Goal: Task Accomplishment & Management: Manage account settings

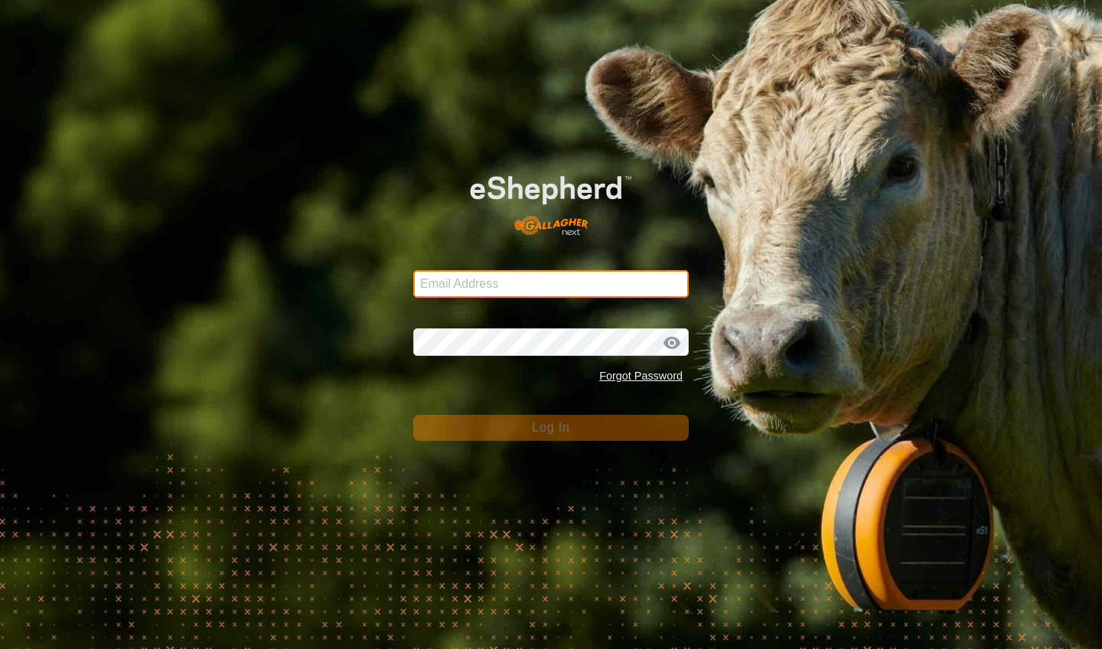
type input "[EMAIL_ADDRESS][DOMAIN_NAME]"
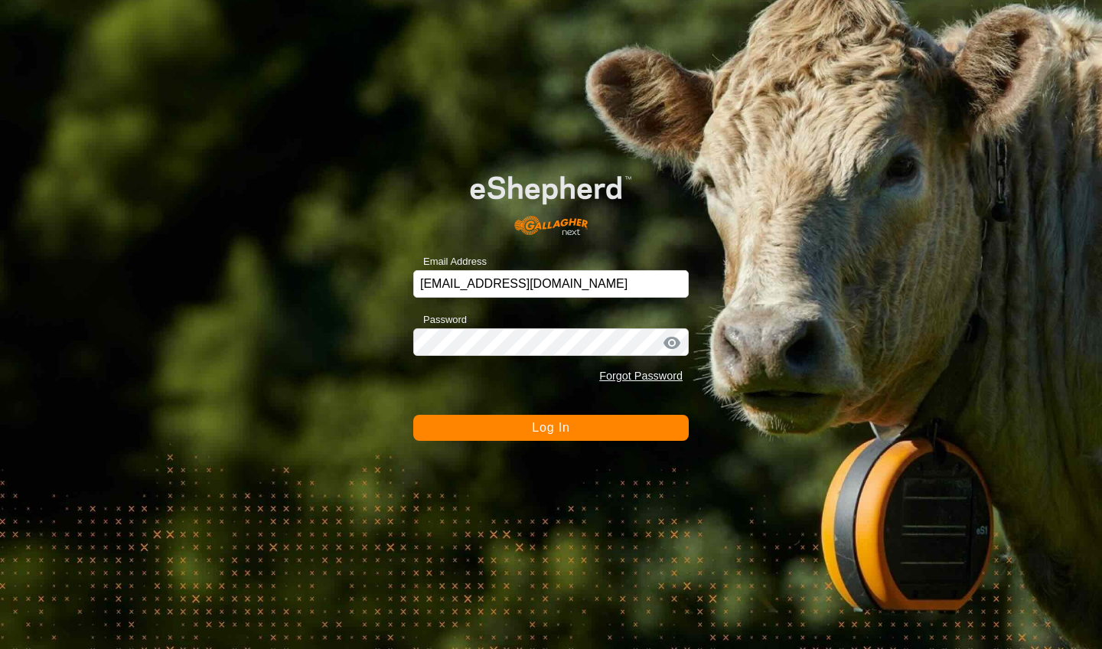
click at [487, 428] on button "Log In" at bounding box center [550, 428] width 275 height 26
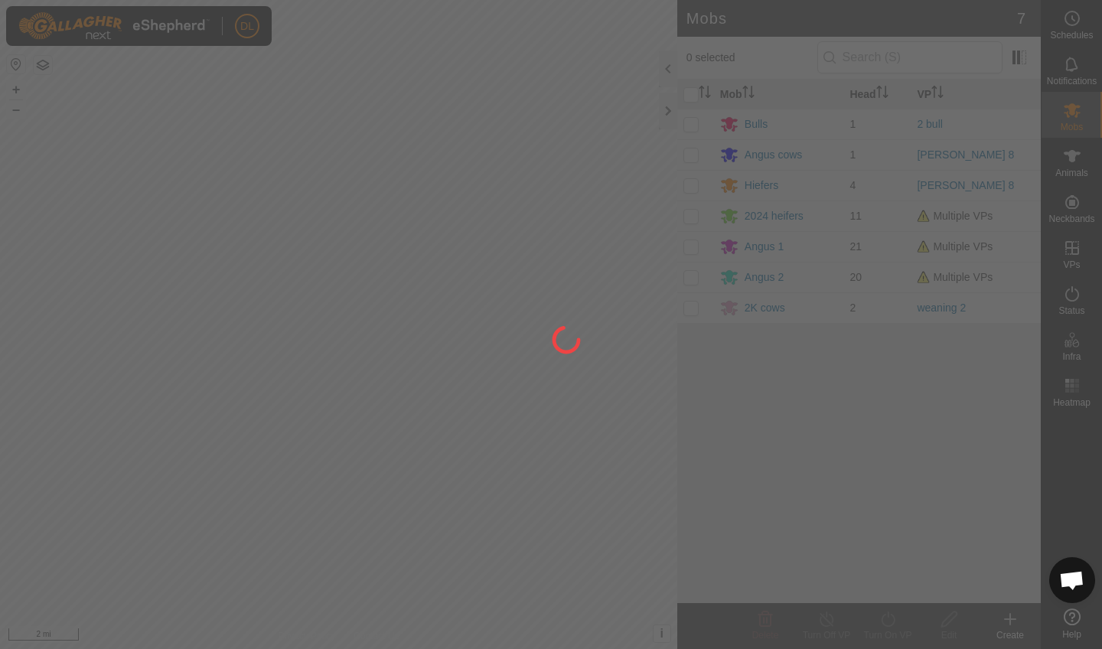
scroll to position [3757, 0]
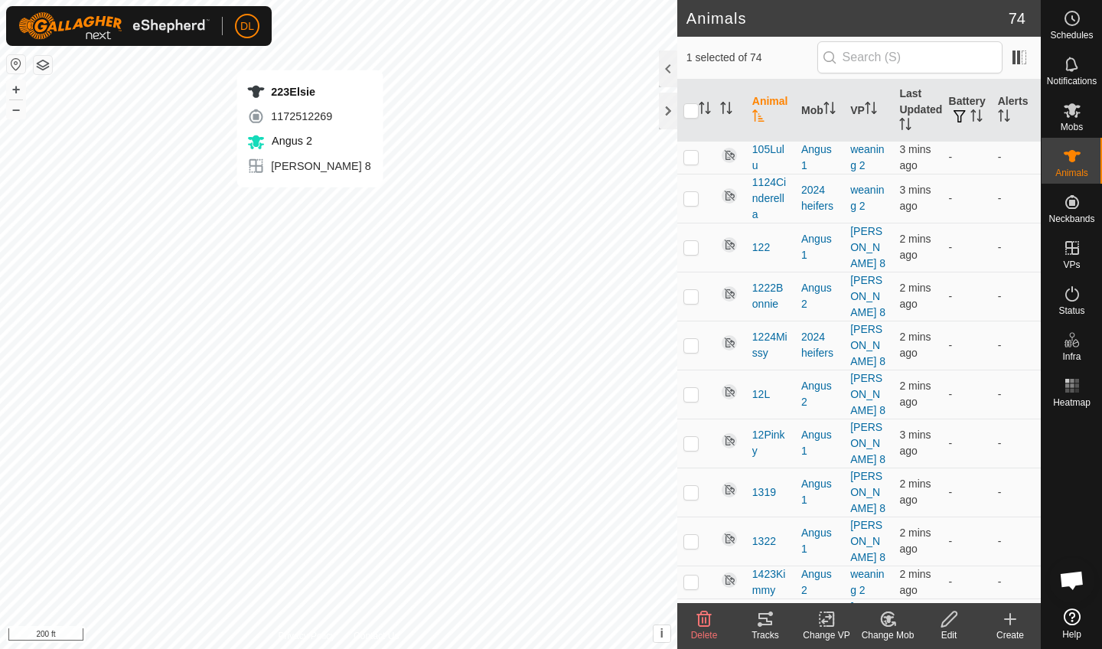
checkbox input "false"
click at [764, 620] on icon at bounding box center [765, 619] width 18 height 18
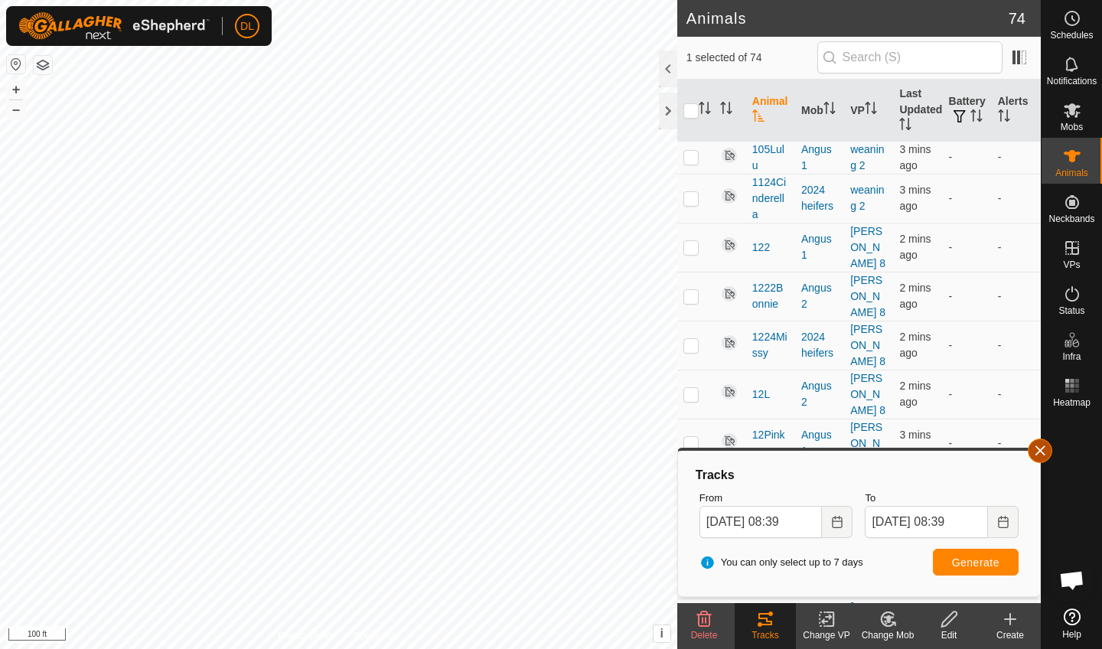
click at [1037, 458] on button "button" at bounding box center [1039, 450] width 24 height 24
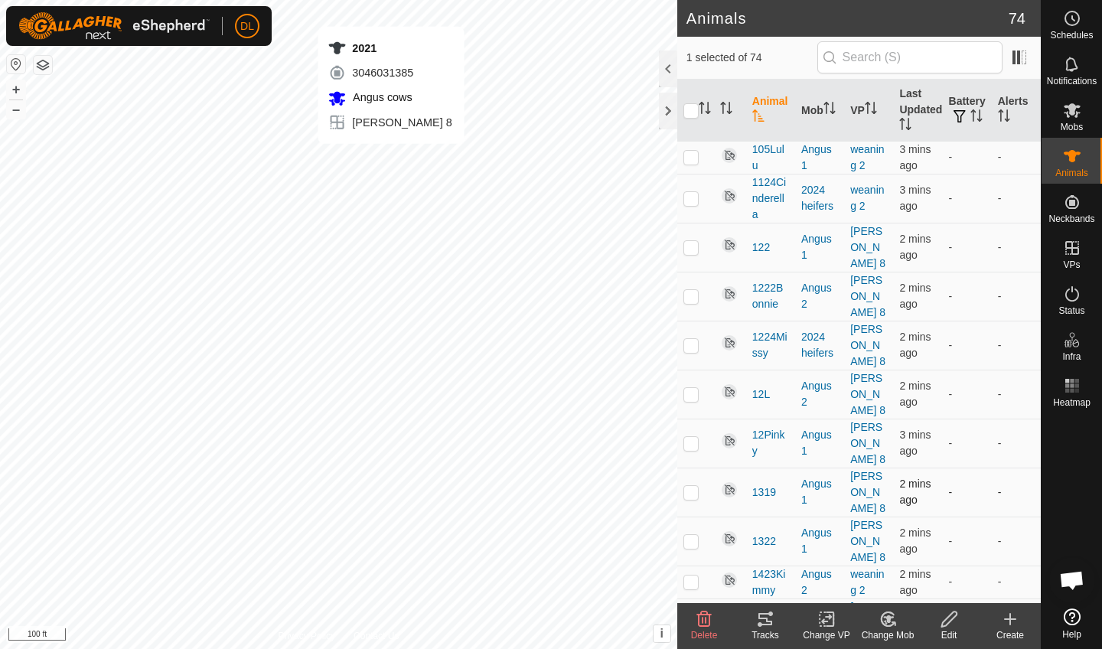
checkbox input "false"
click at [1063, 583] on span "Open chat" at bounding box center [1071, 581] width 25 height 21
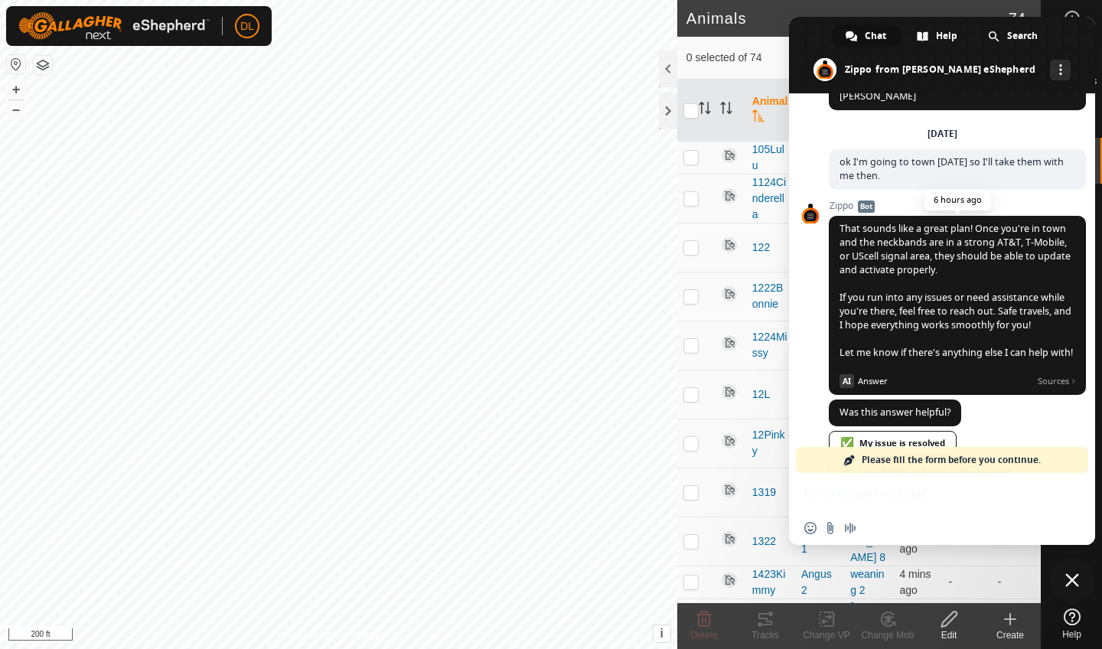
scroll to position [3730, 0]
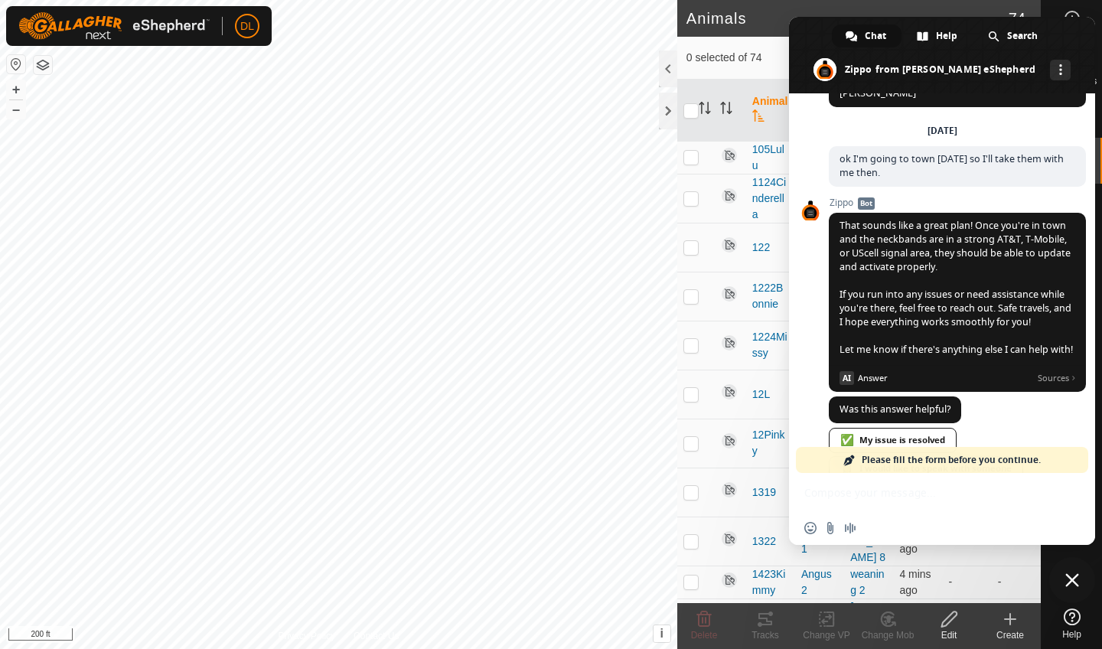
click at [813, 73] on span at bounding box center [942, 55] width 306 height 77
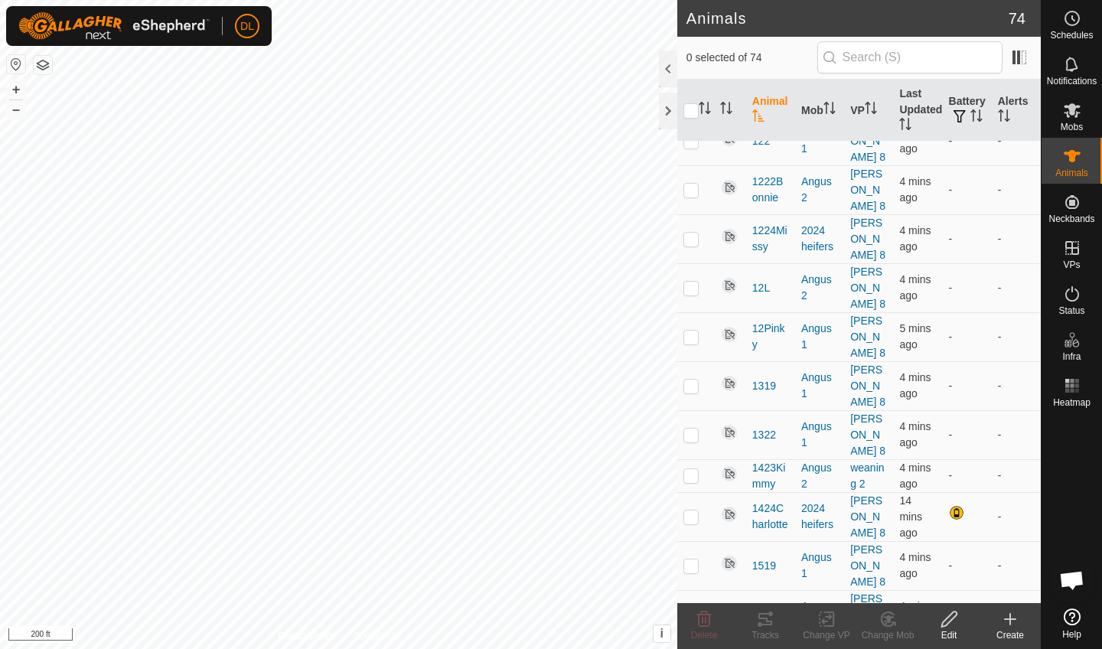
scroll to position [129, 0]
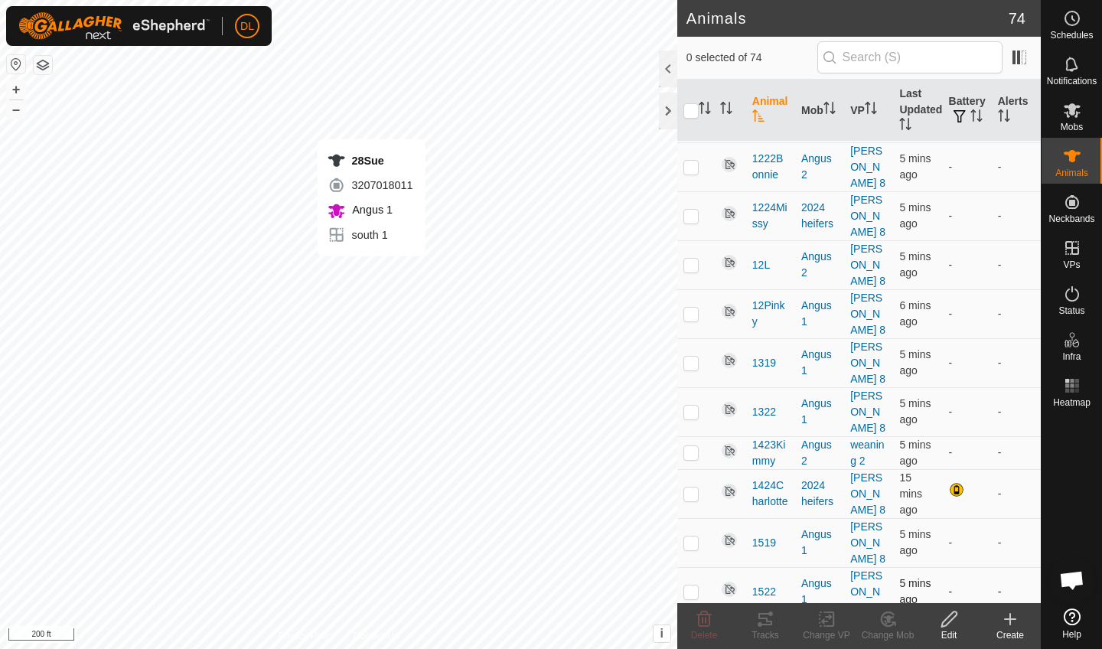
checkbox input "true"
click at [761, 622] on icon at bounding box center [765, 619] width 18 height 18
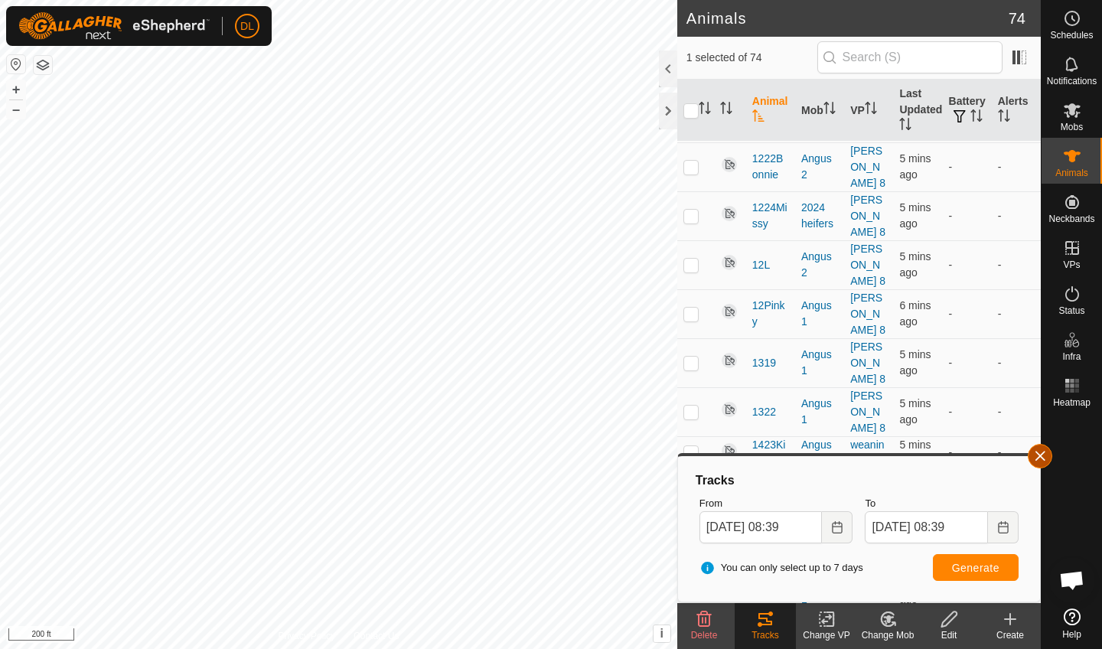
click at [1045, 461] on button "button" at bounding box center [1039, 456] width 24 height 24
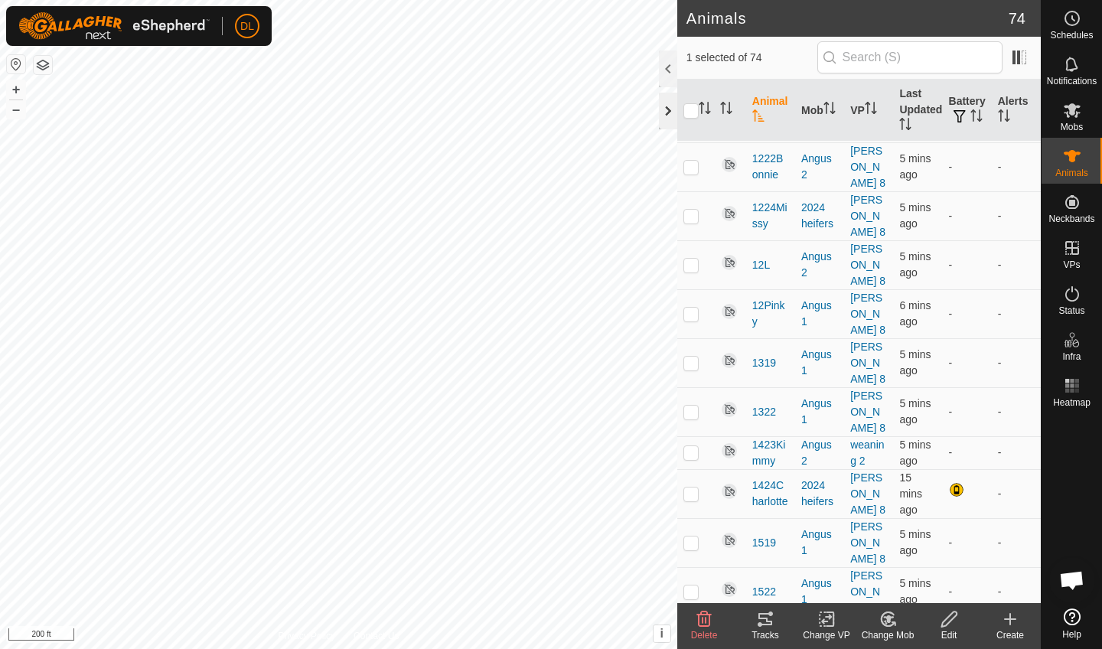
click at [669, 111] on div at bounding box center [668, 111] width 18 height 37
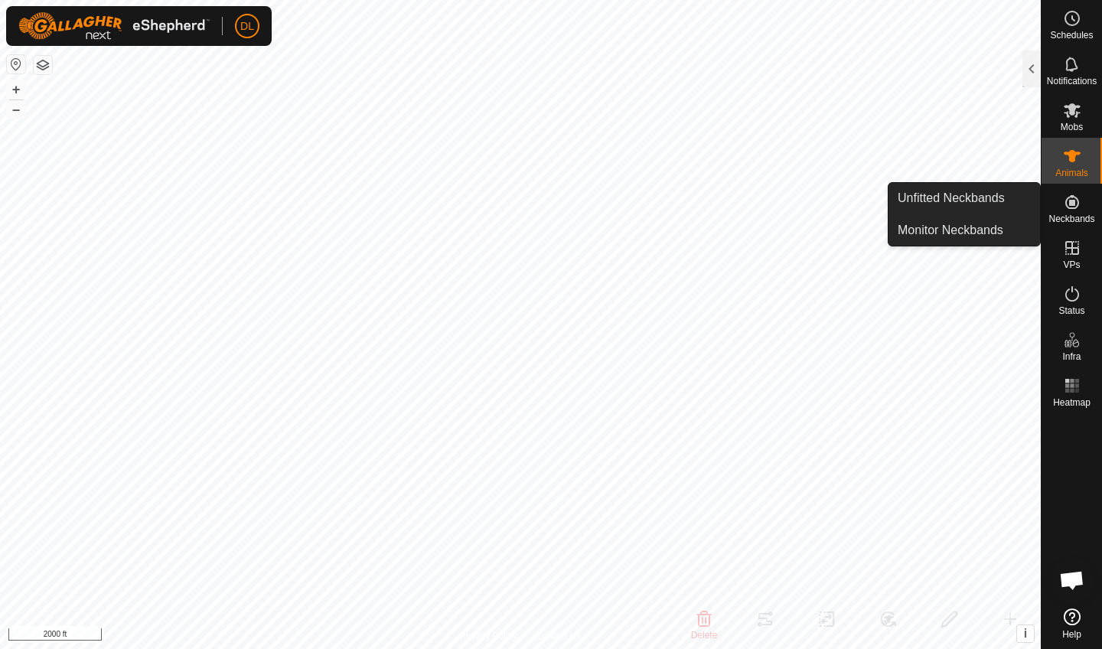
click at [1069, 209] on icon at bounding box center [1072, 202] width 14 height 14
click at [969, 205] on link "Unfitted Neckbands" at bounding box center [963, 198] width 151 height 31
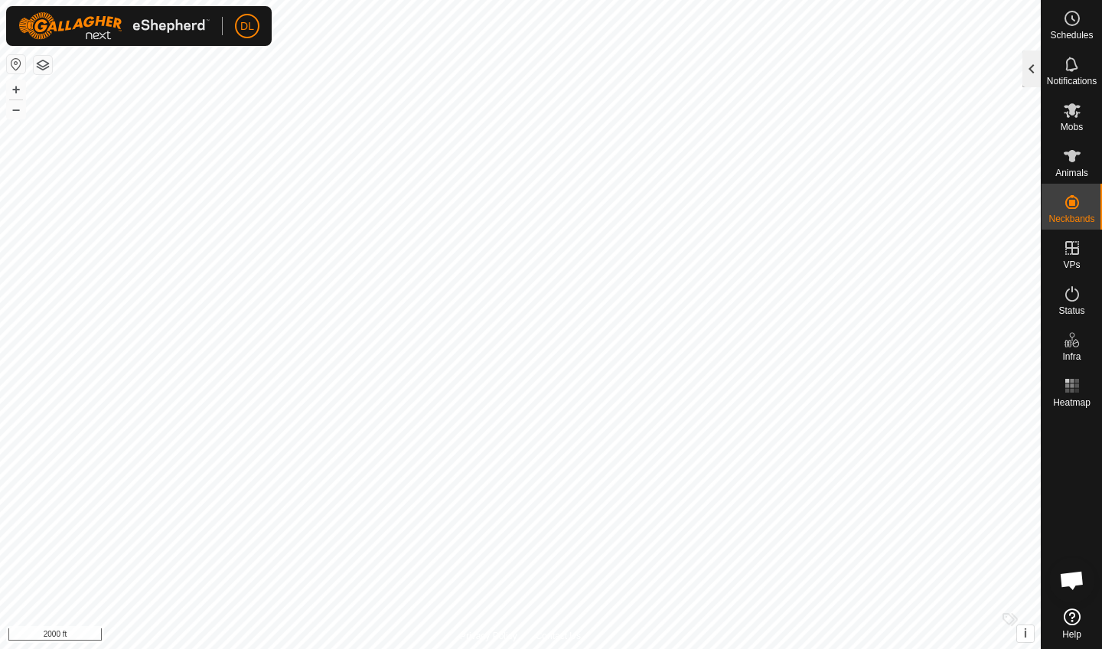
click at [1030, 69] on div at bounding box center [1031, 68] width 18 height 37
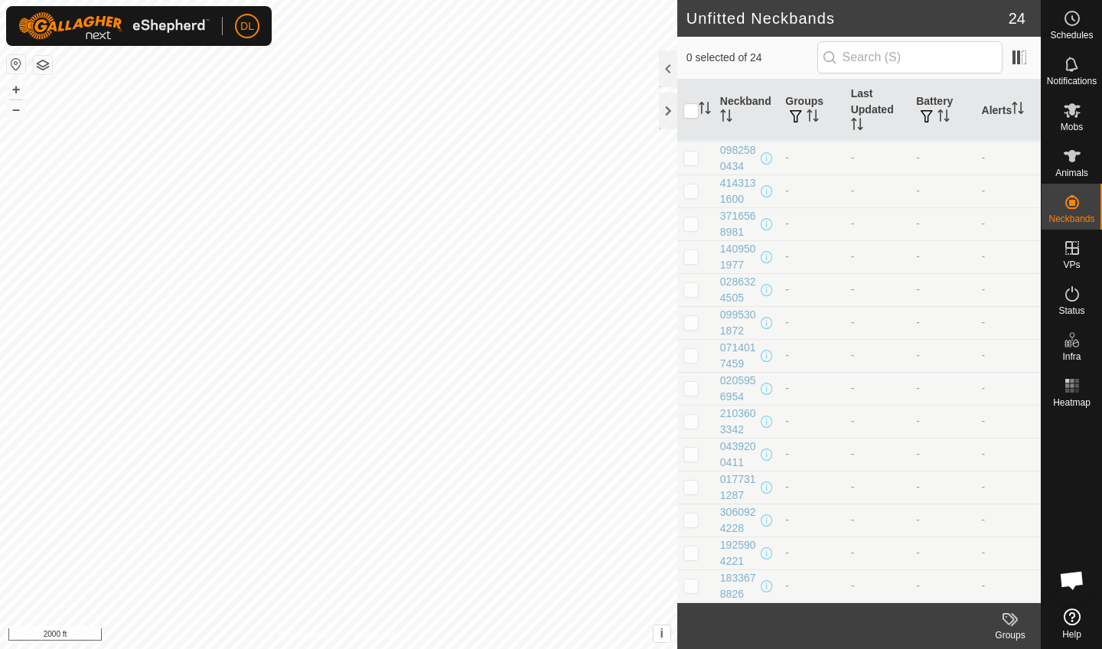
scroll to position [328, 0]
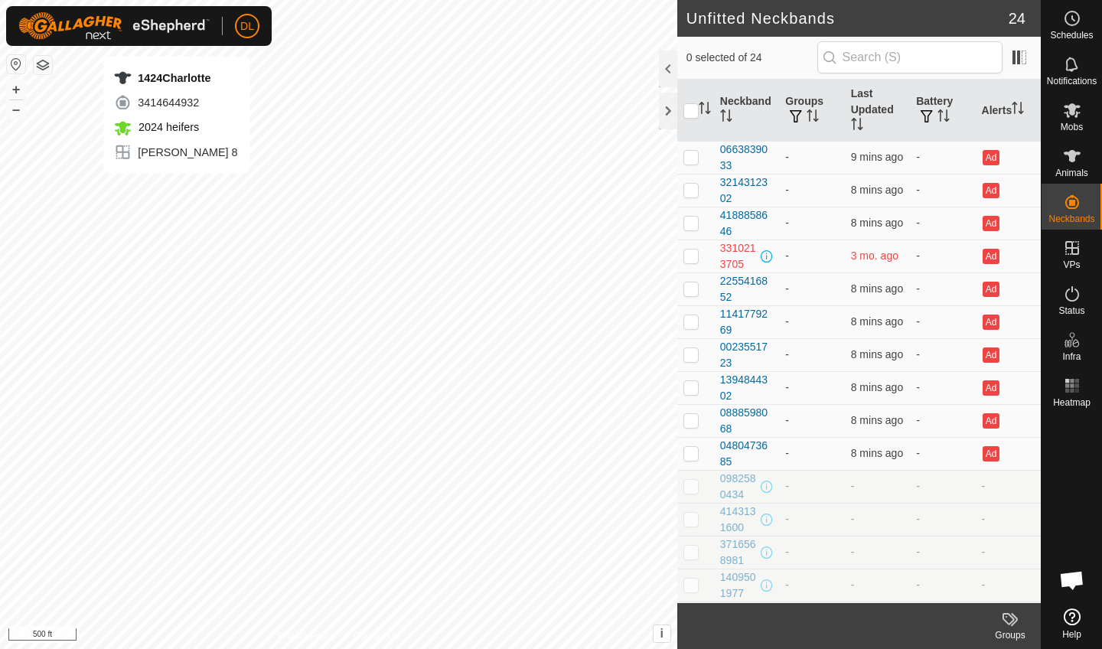
scroll to position [3730, 0]
